Goal: Task Accomplishment & Management: Complete application form

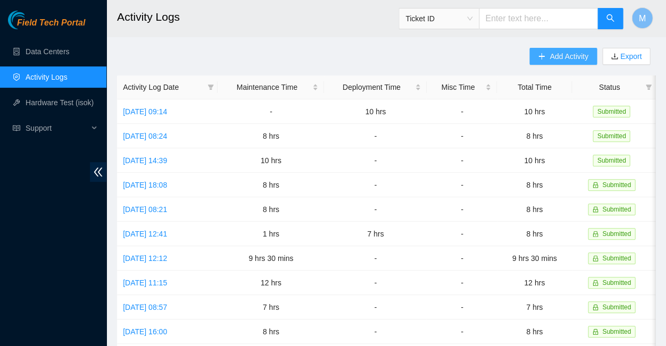
click at [561, 56] on span "Add Activity" at bounding box center [568, 57] width 38 height 12
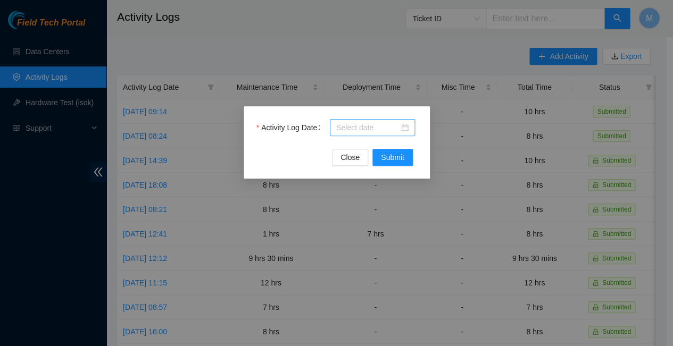
click at [404, 128] on div at bounding box center [372, 128] width 72 height 12
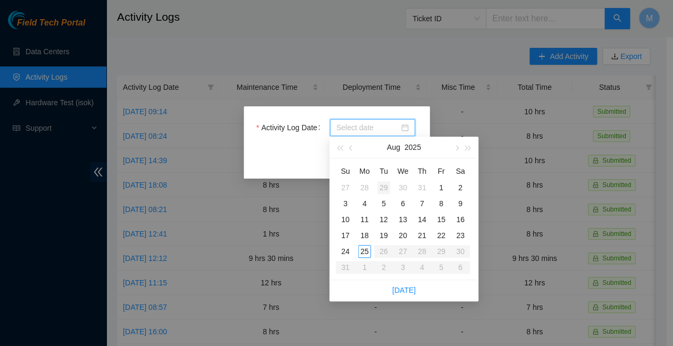
type input "[DATE]"
type input "2025-07-30"
type input "2025-07-31"
type input "2025-08-01"
click at [442, 181] on div "1" at bounding box center [440, 187] width 13 height 13
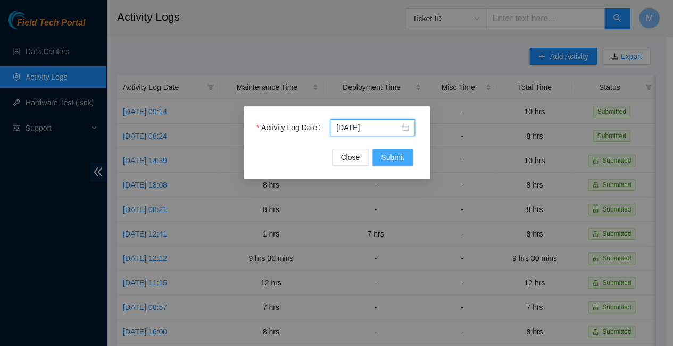
click at [395, 156] on span "Submit" at bounding box center [392, 158] width 23 height 12
click at [405, 127] on div at bounding box center [372, 128] width 72 height 12
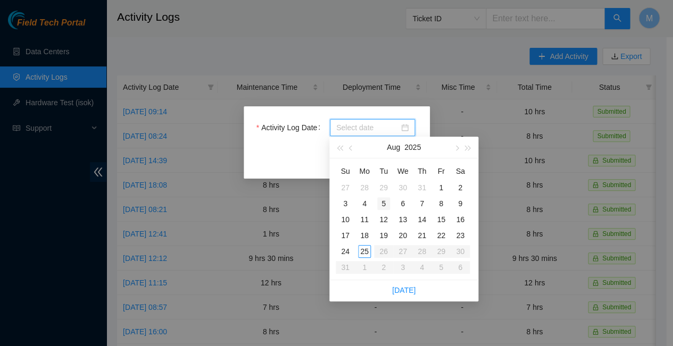
type input "[DATE]"
type input "2025-08-12"
type input "2025-08-11"
type input "2025-08-04"
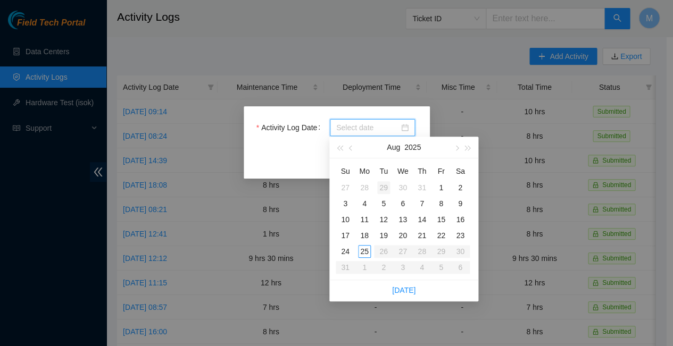
type input "[DATE]"
type input "2025-07-30"
type input "2025-07-31"
type input "2025-08-01"
type input "2025-08-08"
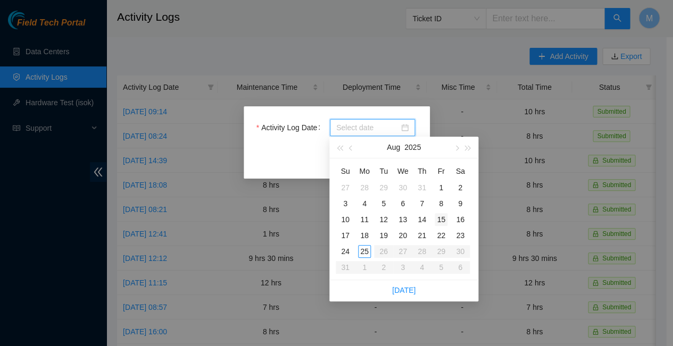
type input "2025-08-15"
type input "[DATE]"
click at [443, 229] on div "22" at bounding box center [440, 235] width 13 height 13
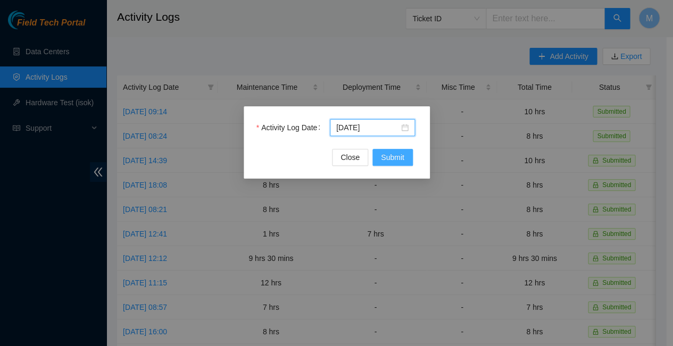
click at [397, 155] on span "Submit" at bounding box center [392, 158] width 23 height 12
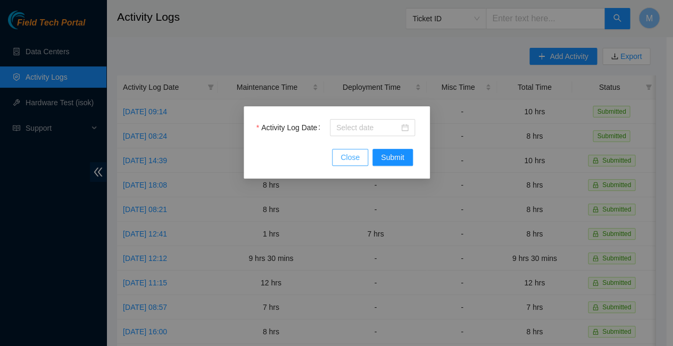
click at [350, 154] on span "Close" at bounding box center [349, 158] width 19 height 12
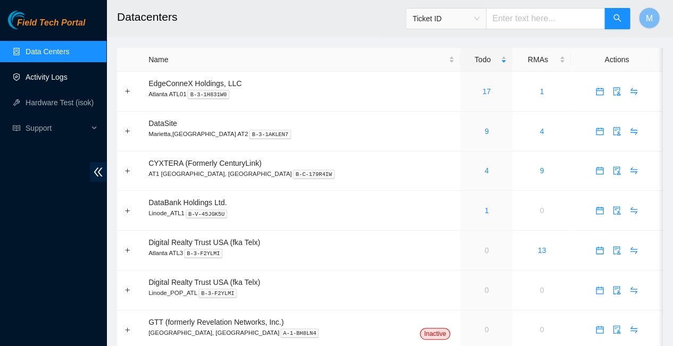
click at [53, 78] on link "Activity Logs" at bounding box center [47, 77] width 42 height 9
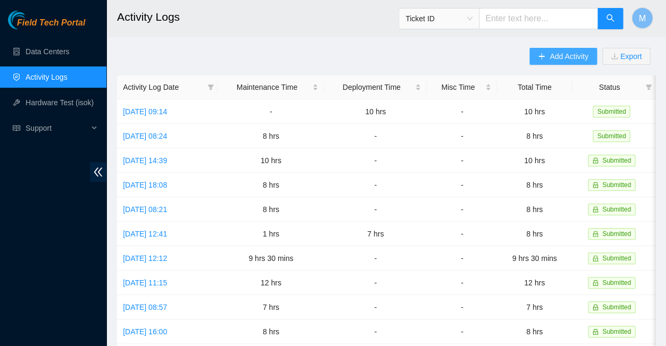
click at [557, 55] on span "Add Activity" at bounding box center [568, 57] width 38 height 12
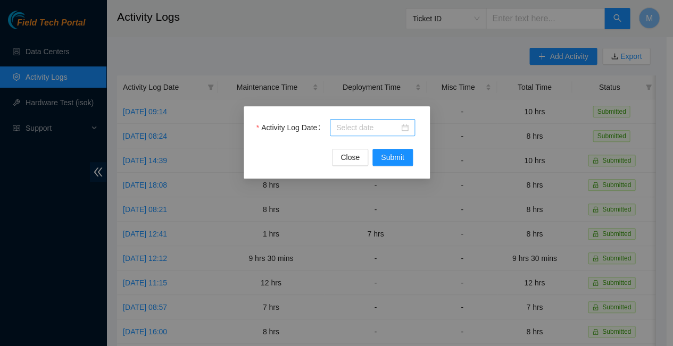
click at [405, 126] on div at bounding box center [372, 128] width 72 height 12
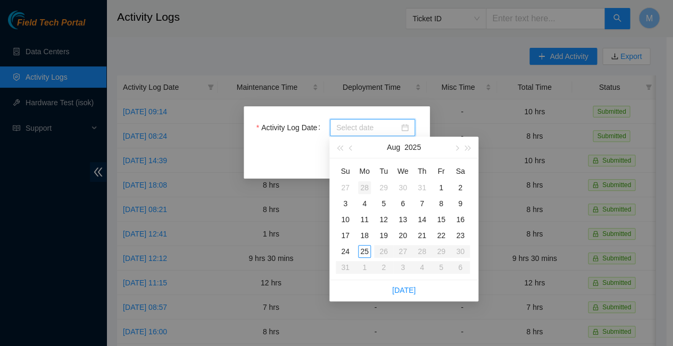
type input "[DATE]"
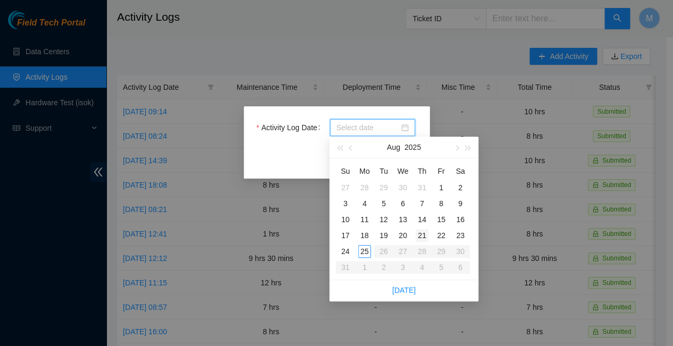
type input "[DATE]"
click at [443, 229] on div "22" at bounding box center [440, 235] width 13 height 13
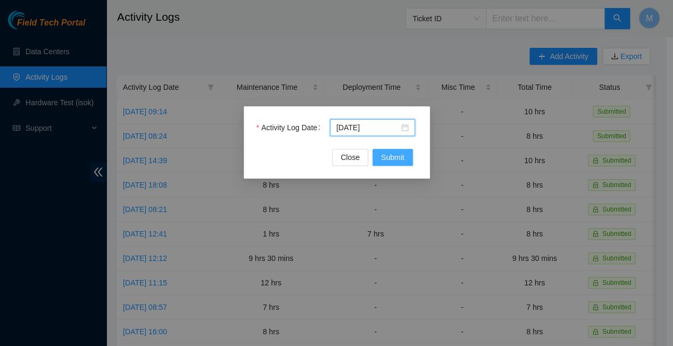
click at [399, 155] on span "Submit" at bounding box center [392, 158] width 23 height 12
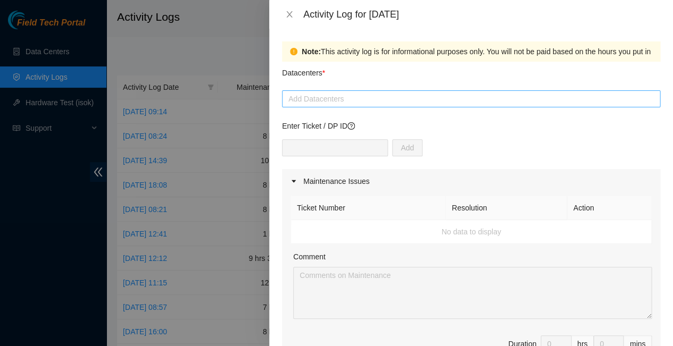
click at [343, 93] on div at bounding box center [470, 99] width 373 height 13
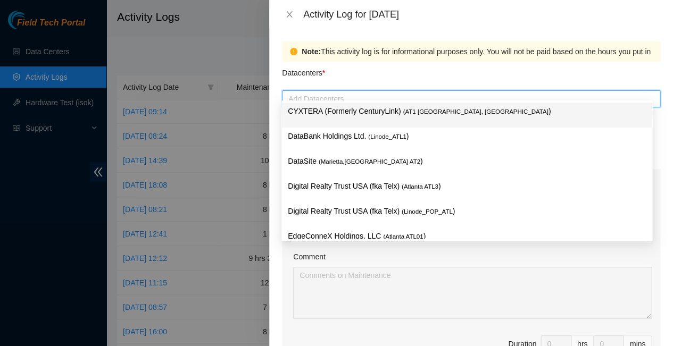
click at [336, 110] on p "CYXTERA (Formerly CenturyLink) ( AT1 [GEOGRAPHIC_DATA], [GEOGRAPHIC_DATA] )" at bounding box center [467, 111] width 358 height 12
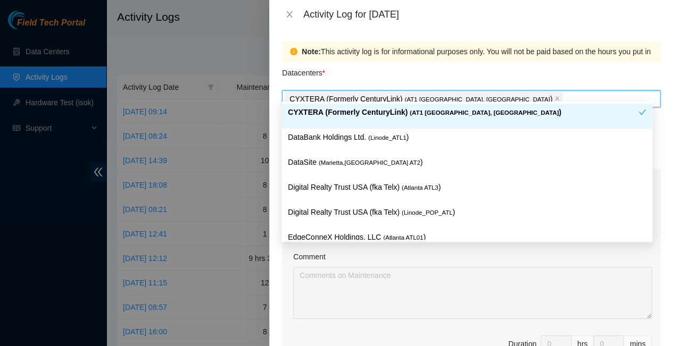
click at [500, 69] on div "Datacenters *" at bounding box center [471, 76] width 378 height 29
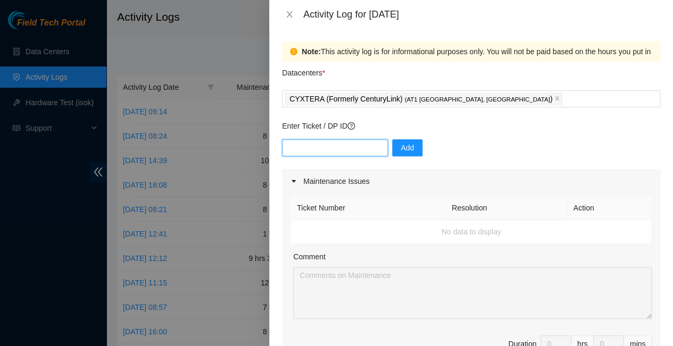
click at [343, 139] on input "text" at bounding box center [335, 147] width 106 height 17
type input "DP83832"
click at [400, 142] on span "Add" at bounding box center [406, 148] width 13 height 12
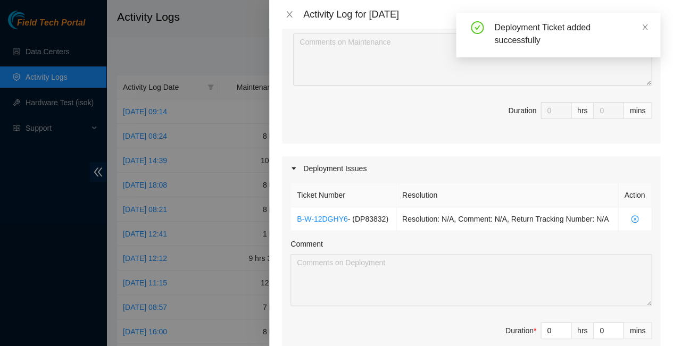
scroll to position [239, 0]
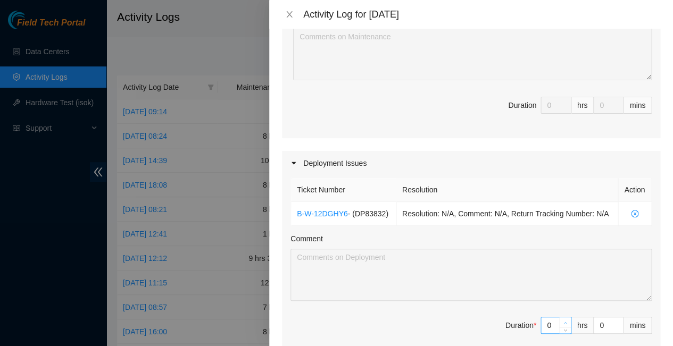
type input "1"
click at [562, 320] on span "up" at bounding box center [565, 323] width 6 height 6
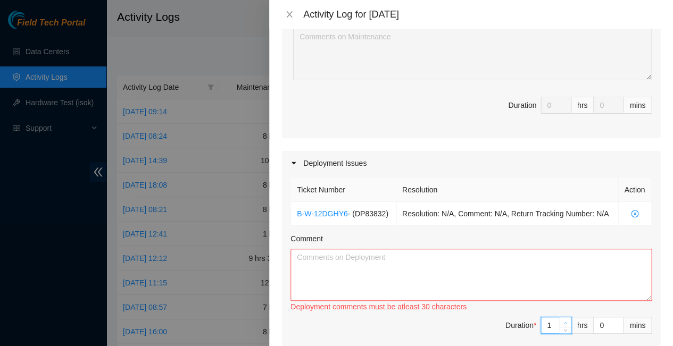
type input "2"
click at [562, 320] on span "up" at bounding box center [565, 323] width 6 height 6
type input "3"
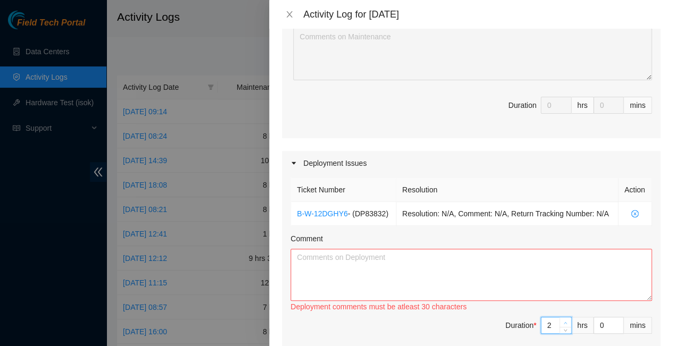
click at [562, 320] on span "up" at bounding box center [565, 323] width 6 height 6
type input "4"
click at [562, 320] on span "up" at bounding box center [565, 323] width 6 height 6
type input "5"
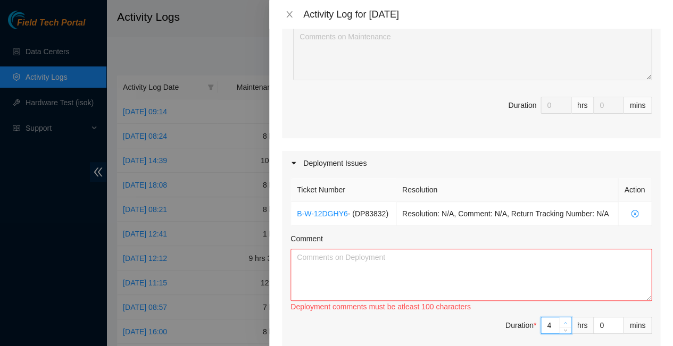
type input "5"
click at [562, 320] on span "up" at bounding box center [565, 323] width 6 height 6
type input "6"
click at [562, 320] on span "up" at bounding box center [565, 323] width 6 height 6
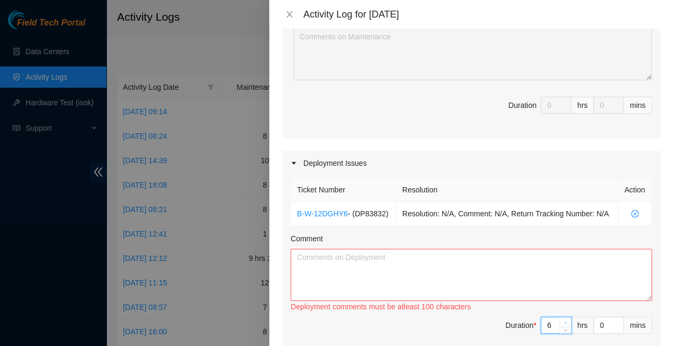
type input "7"
click at [562, 320] on span "up" at bounding box center [565, 323] width 6 height 6
type input "8"
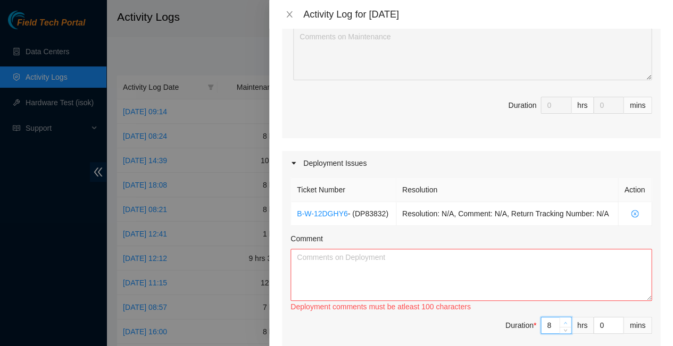
click at [562, 320] on span "up" at bounding box center [565, 323] width 6 height 6
click at [311, 249] on textarea "Comment" at bounding box center [470, 275] width 361 height 52
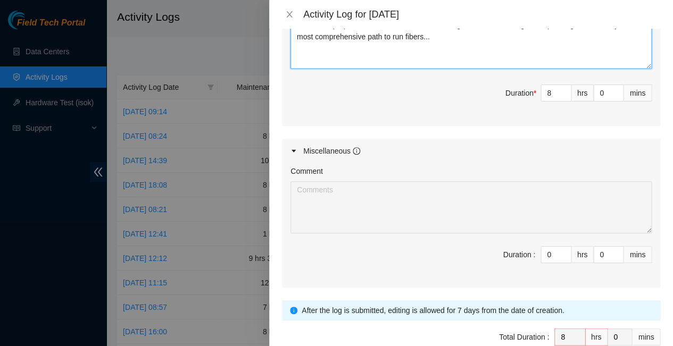
scroll to position [471, 0]
type textarea "Continued preparation work for DP83832 creating labels and labeling correspondi…"
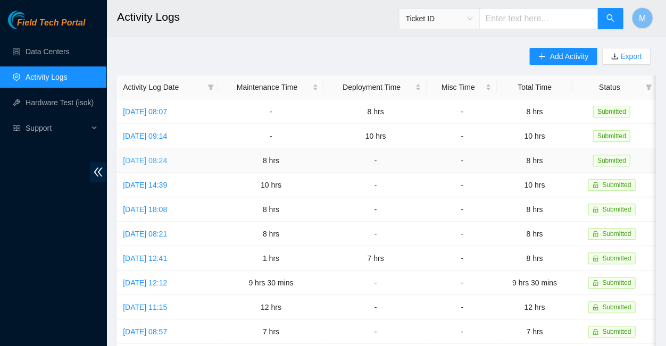
click at [167, 156] on link "[DATE] 08:24" at bounding box center [145, 160] width 44 height 9
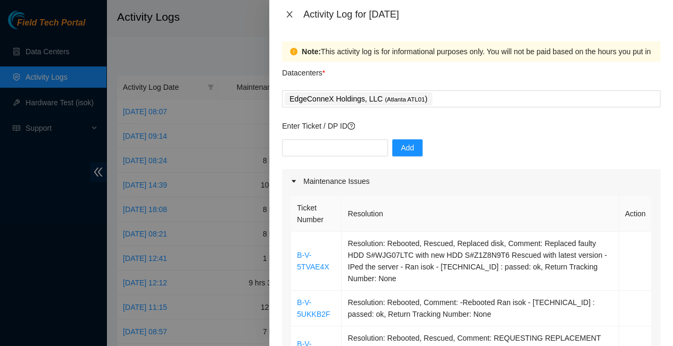
click at [287, 10] on icon "close" at bounding box center [289, 14] width 9 height 9
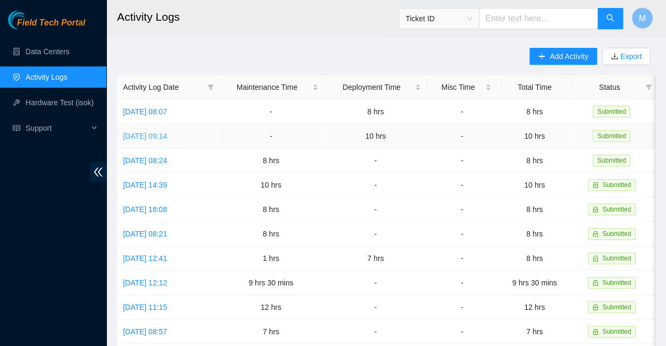
click at [164, 132] on link "[DATE] 09:14" at bounding box center [145, 136] width 44 height 9
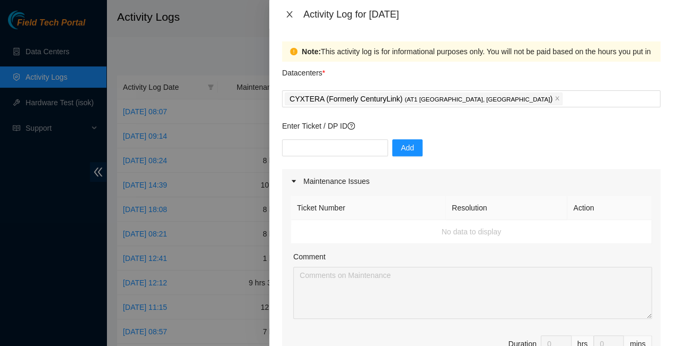
click at [290, 11] on icon "close" at bounding box center [289, 14] width 9 height 9
